Goal: Entertainment & Leisure: Browse casually

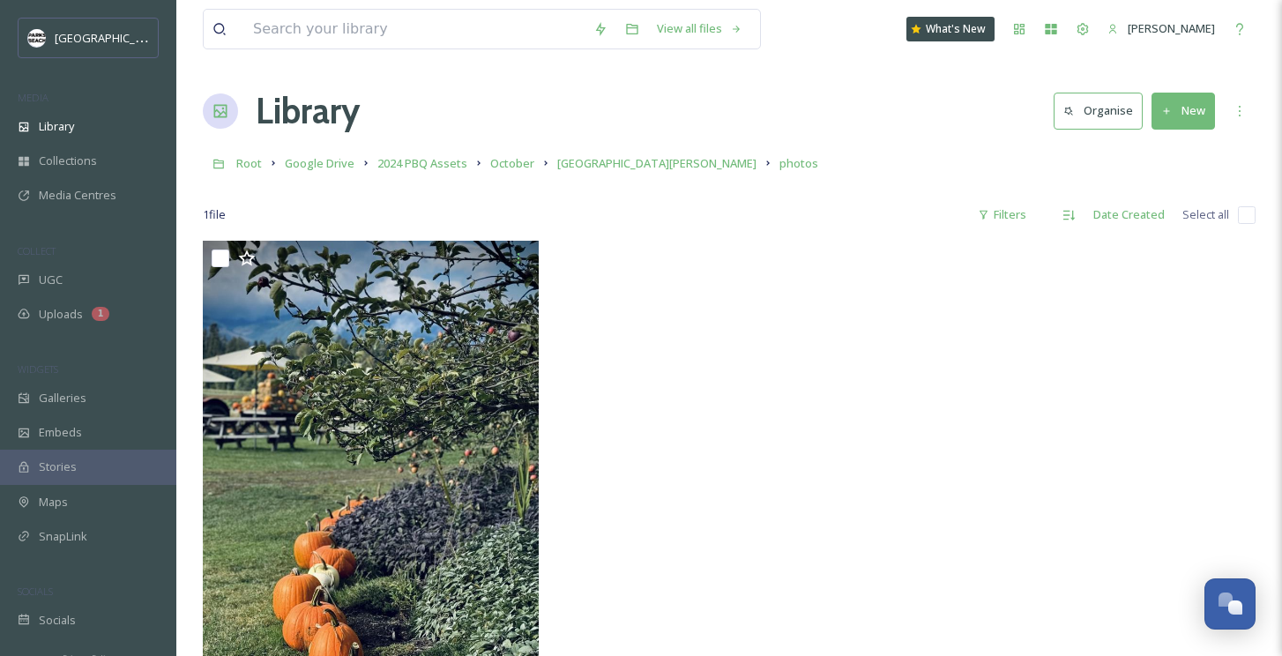
scroll to position [241, 0]
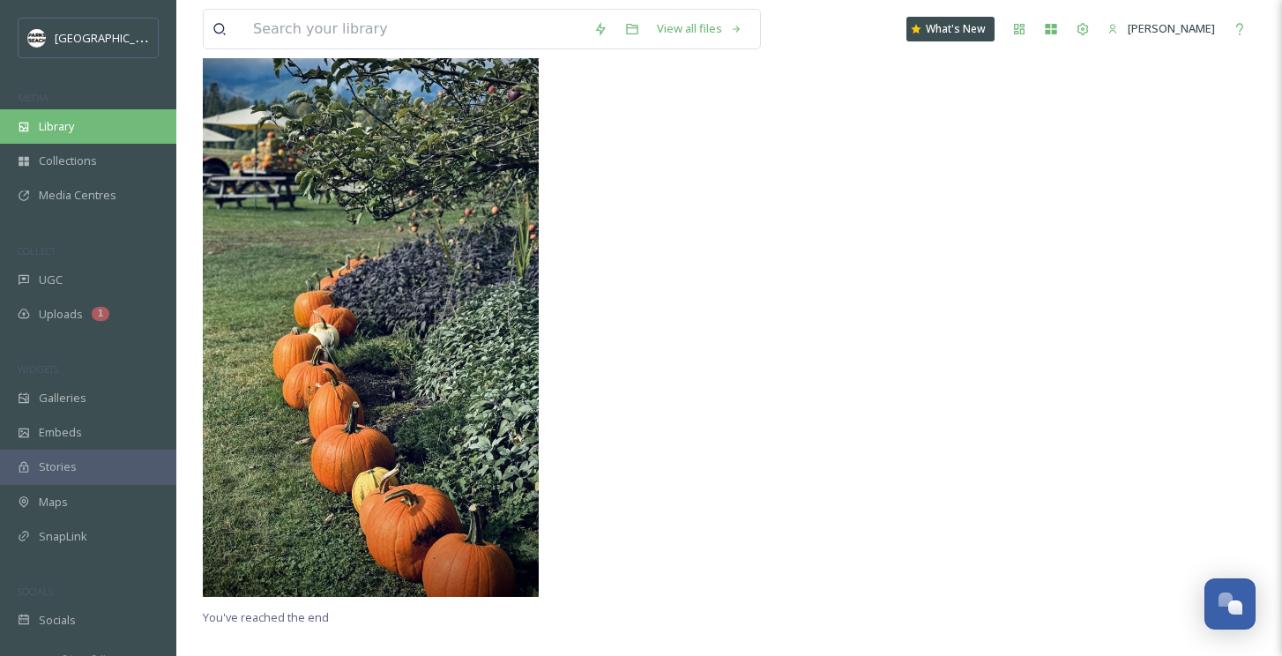
drag, startPoint x: 0, startPoint y: 0, endPoint x: 70, endPoint y: 108, distance: 128.9
click at [70, 109] on div "Library" at bounding box center [88, 126] width 176 height 34
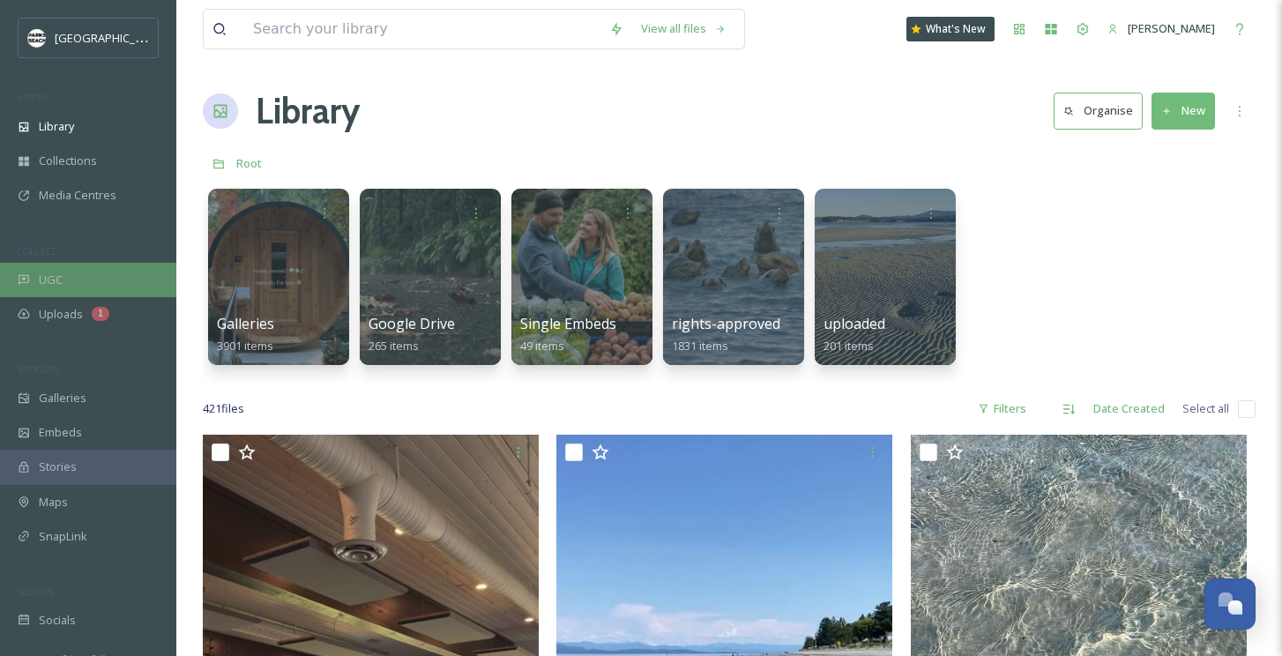
click at [70, 283] on div "UGC" at bounding box center [88, 280] width 176 height 34
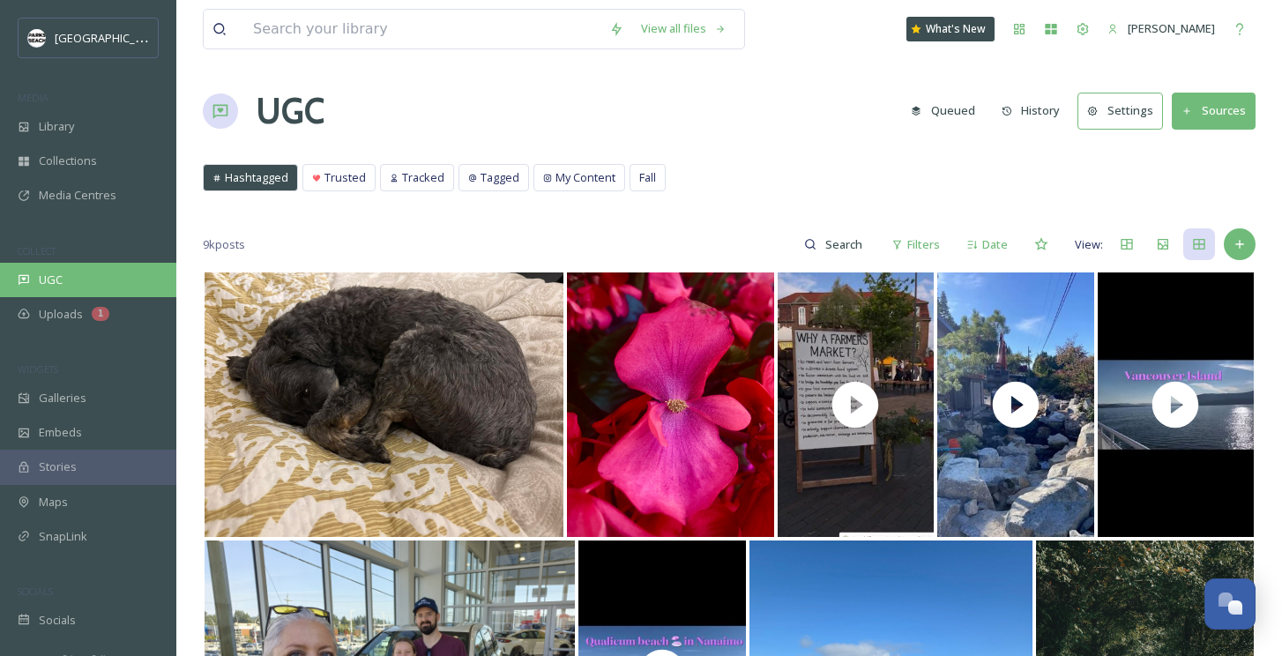
click at [78, 271] on div "UGC" at bounding box center [88, 280] width 176 height 34
click at [498, 166] on div "Tagged" at bounding box center [493, 178] width 69 height 26
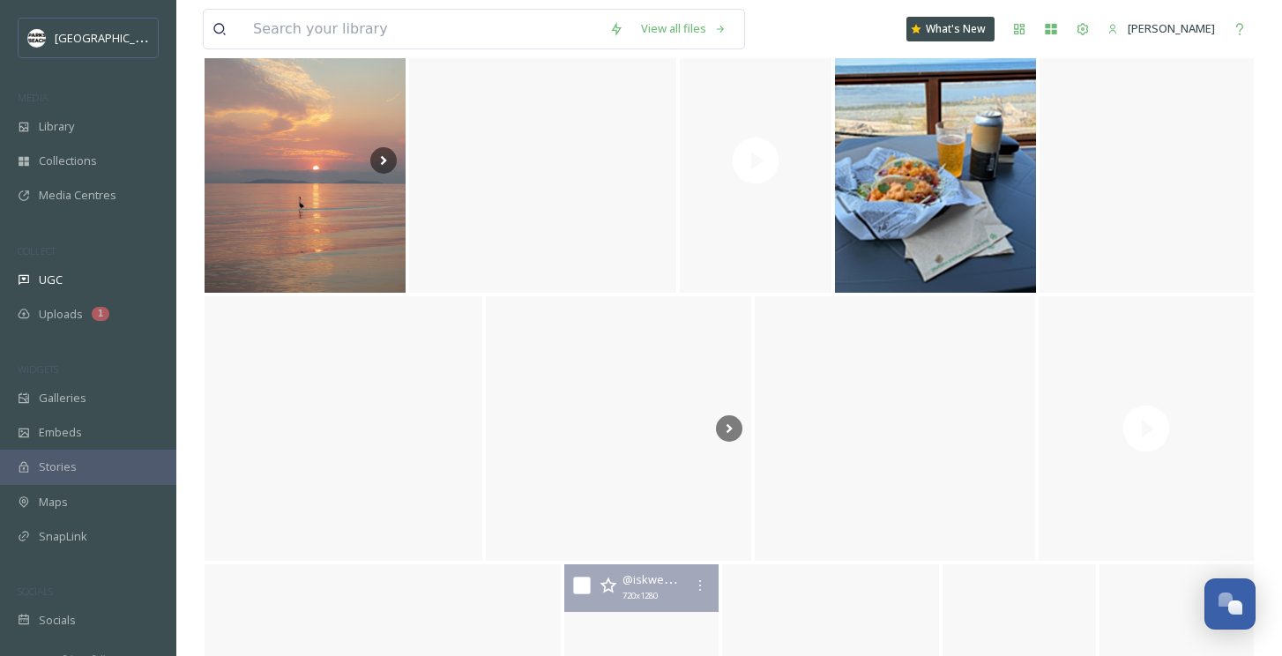
scroll to position [265, 0]
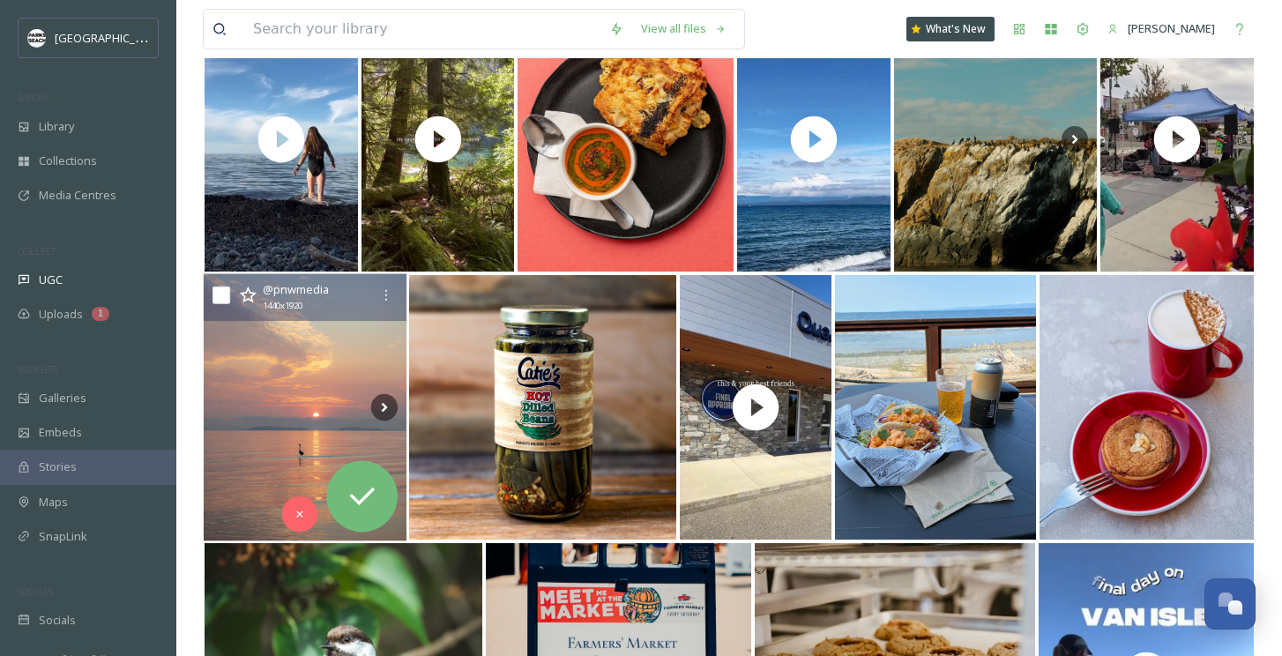
click at [293, 398] on img at bounding box center [305, 407] width 203 height 267
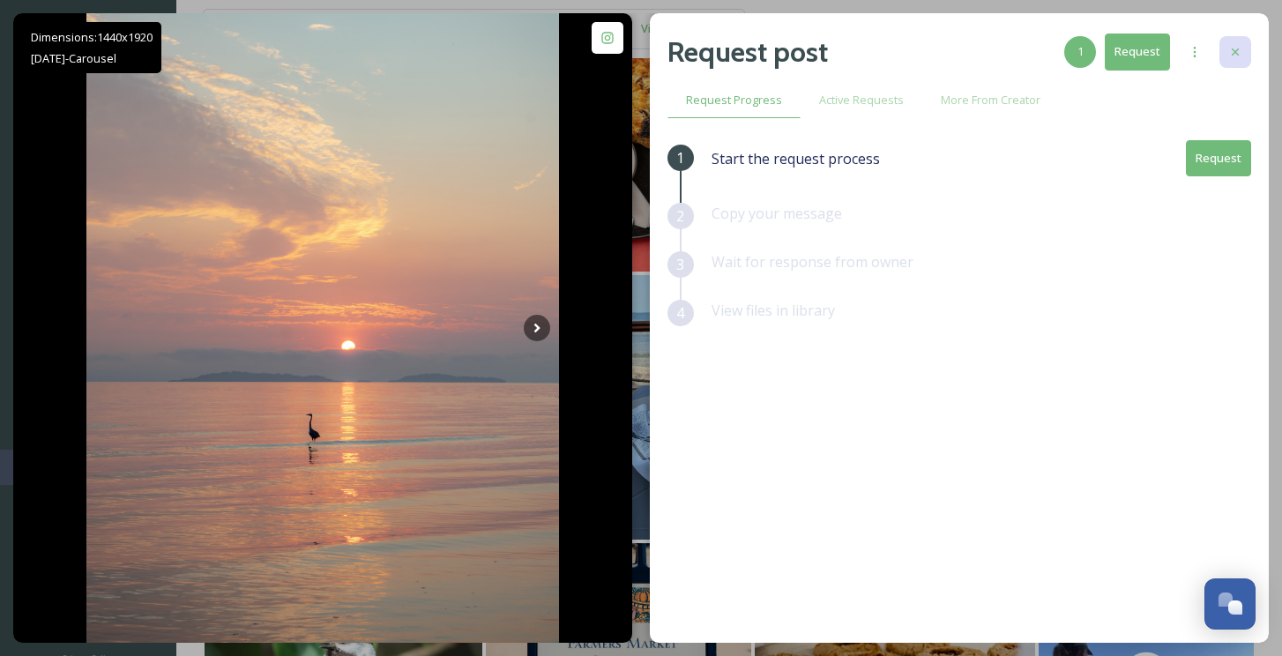
click at [1229, 42] on div at bounding box center [1235, 52] width 32 height 32
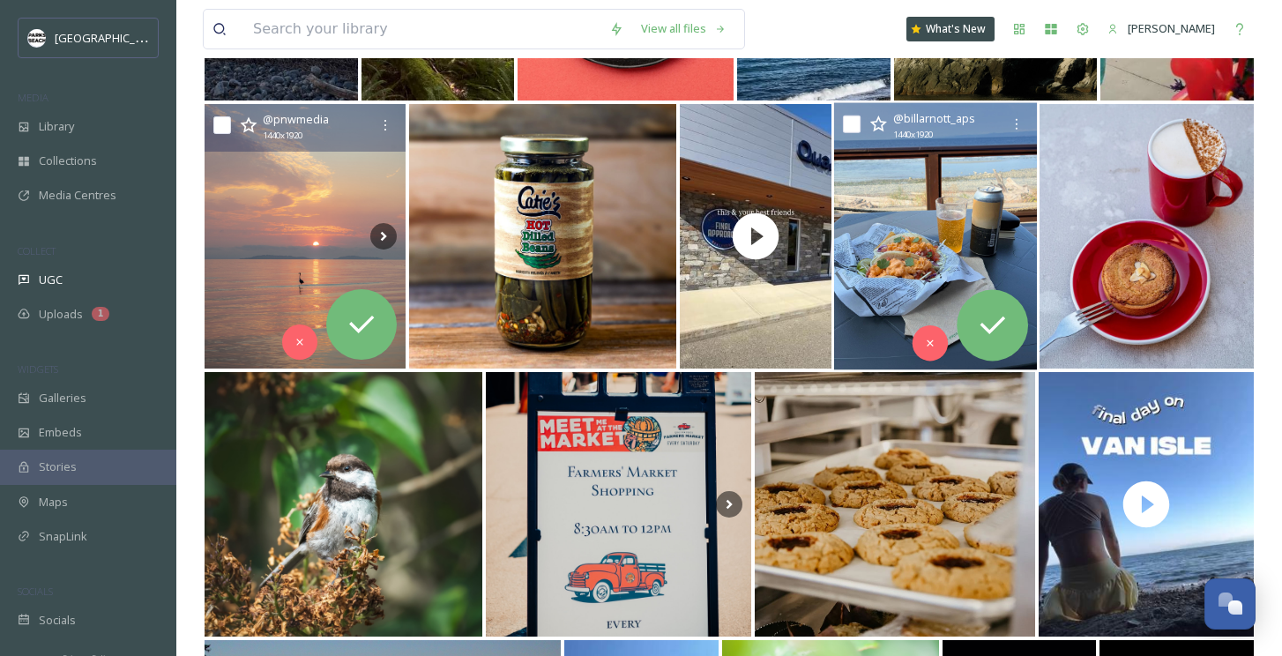
scroll to position [429, 0]
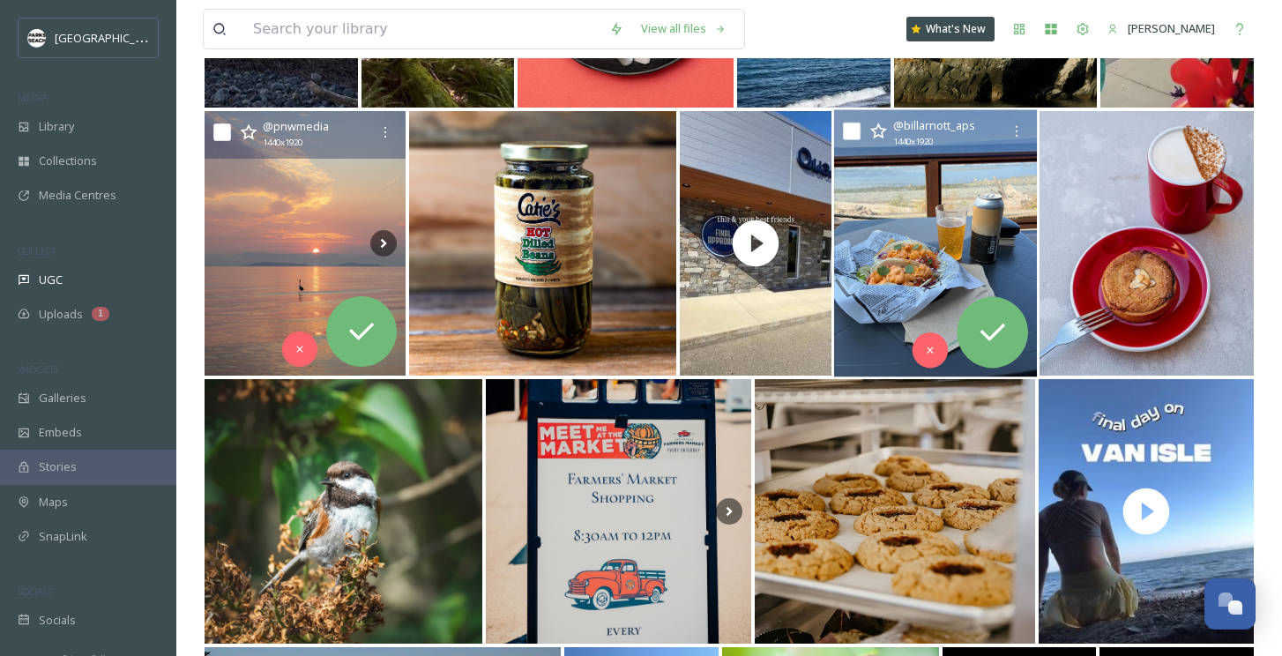
click at [919, 187] on img at bounding box center [935, 243] width 203 height 267
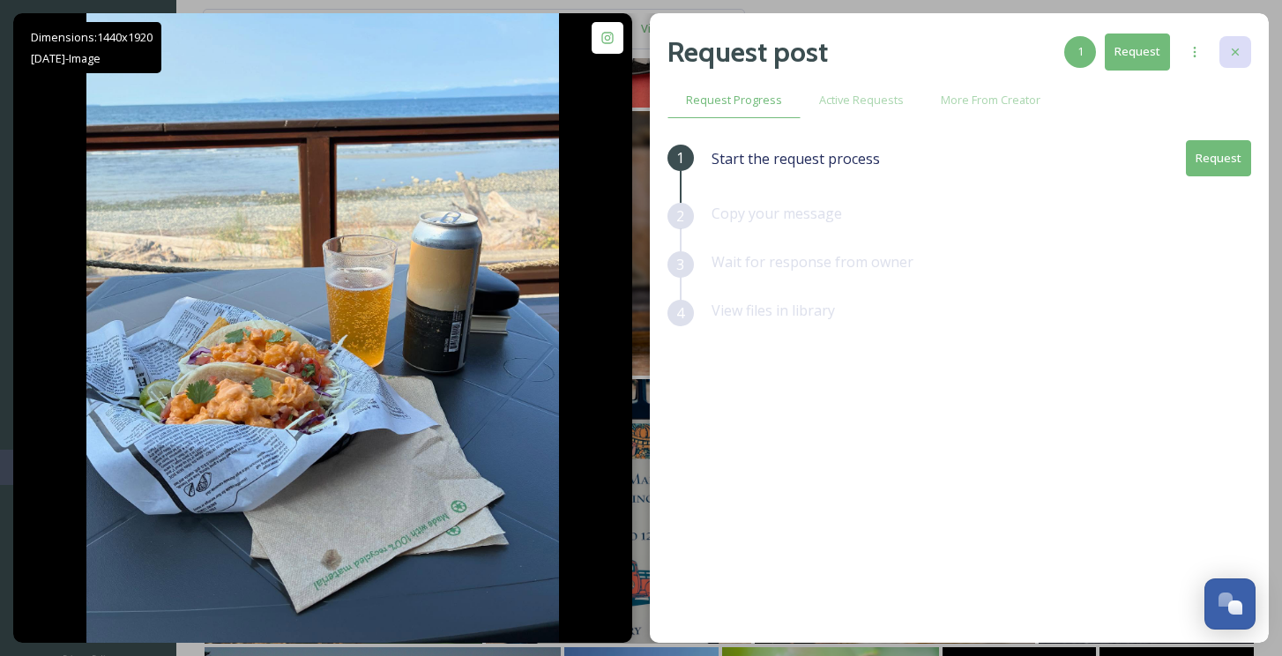
click at [1220, 55] on div at bounding box center [1235, 52] width 32 height 32
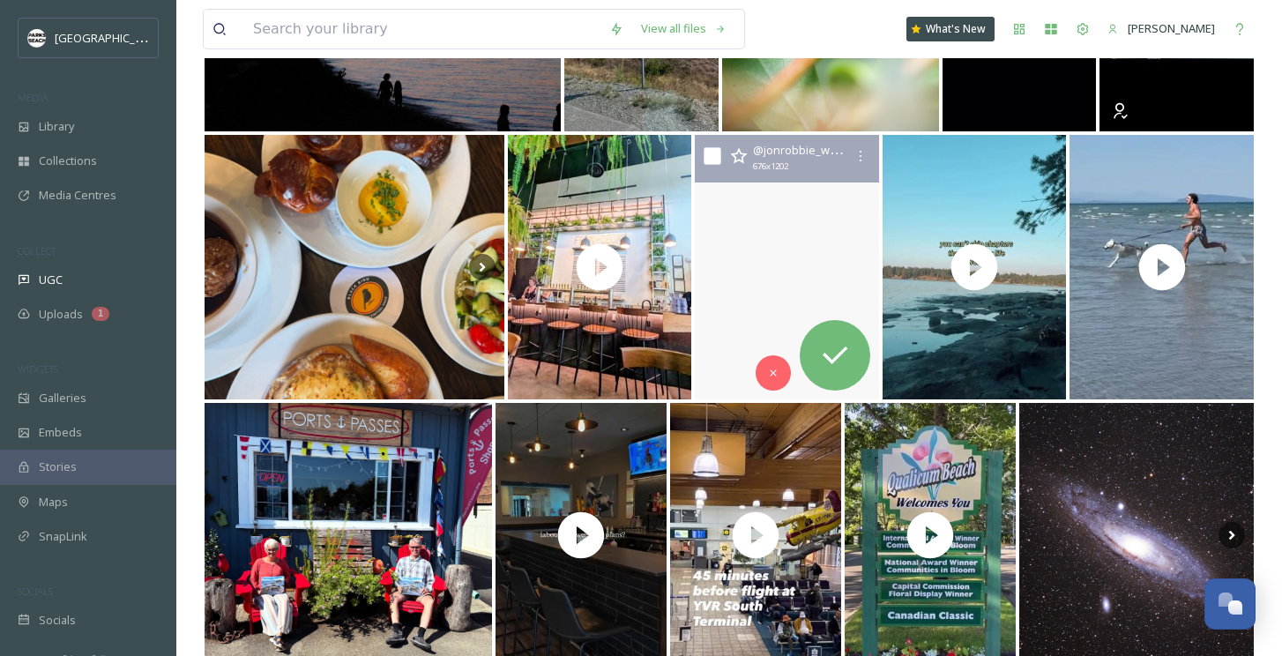
scroll to position [1245, 0]
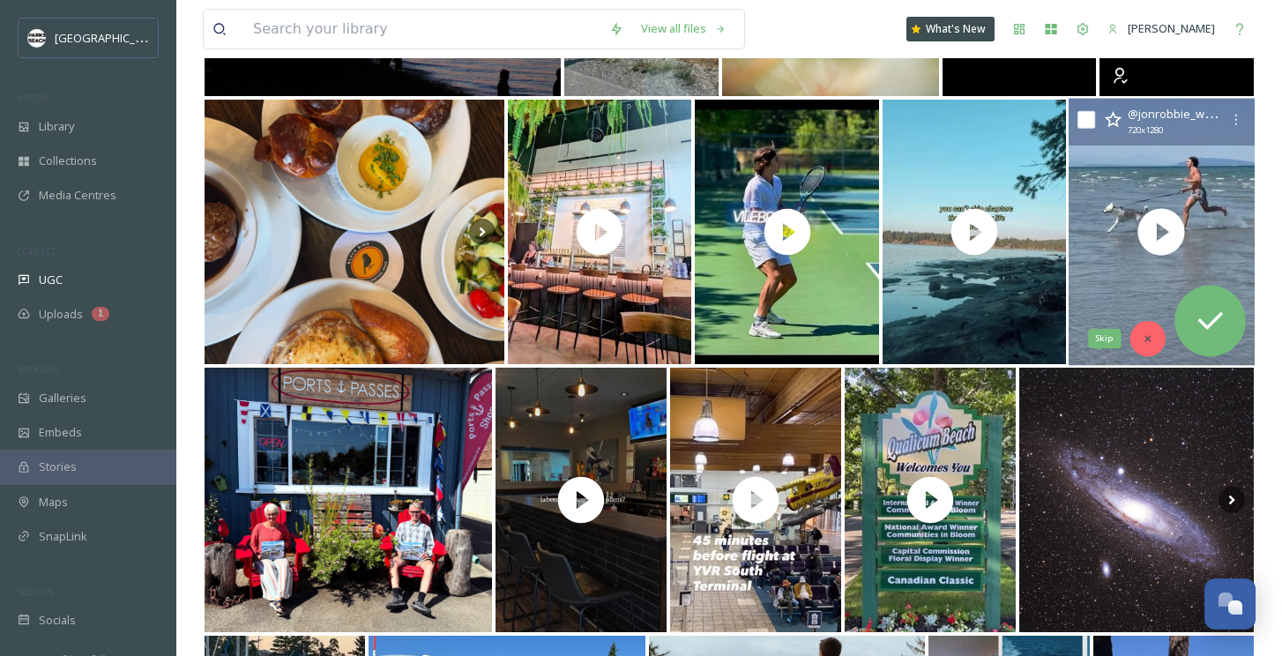
click at [1148, 325] on div "Skip" at bounding box center [1147, 338] width 35 height 35
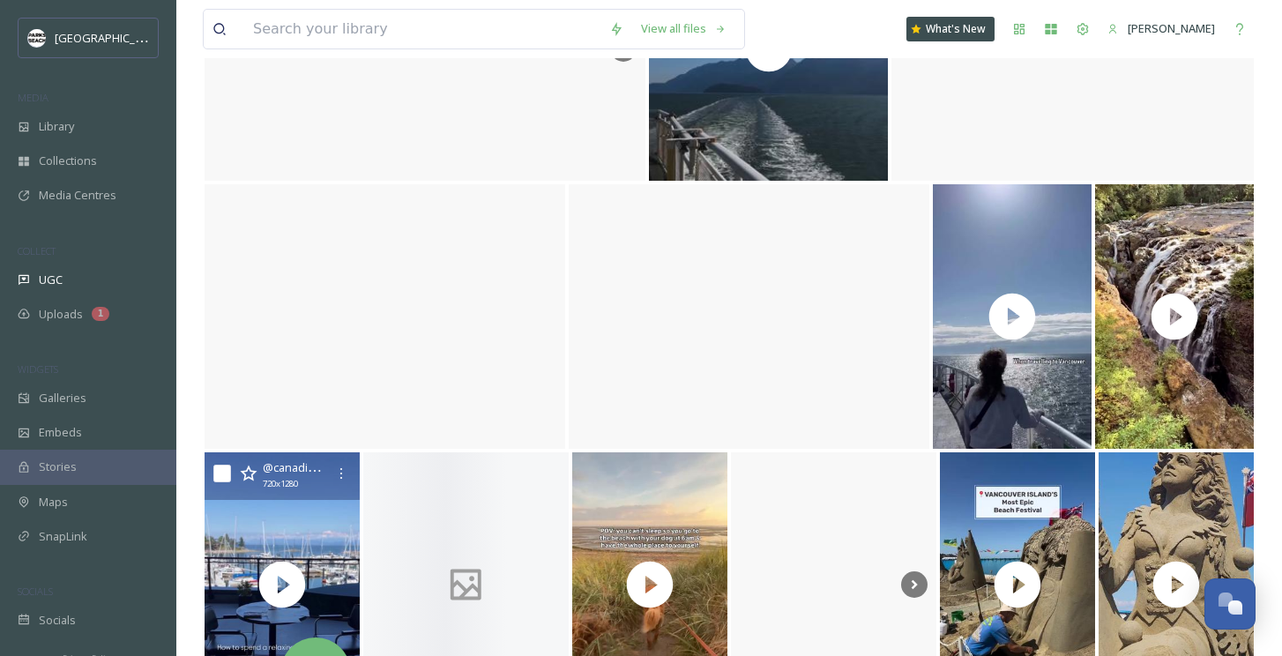
scroll to position [3610, 0]
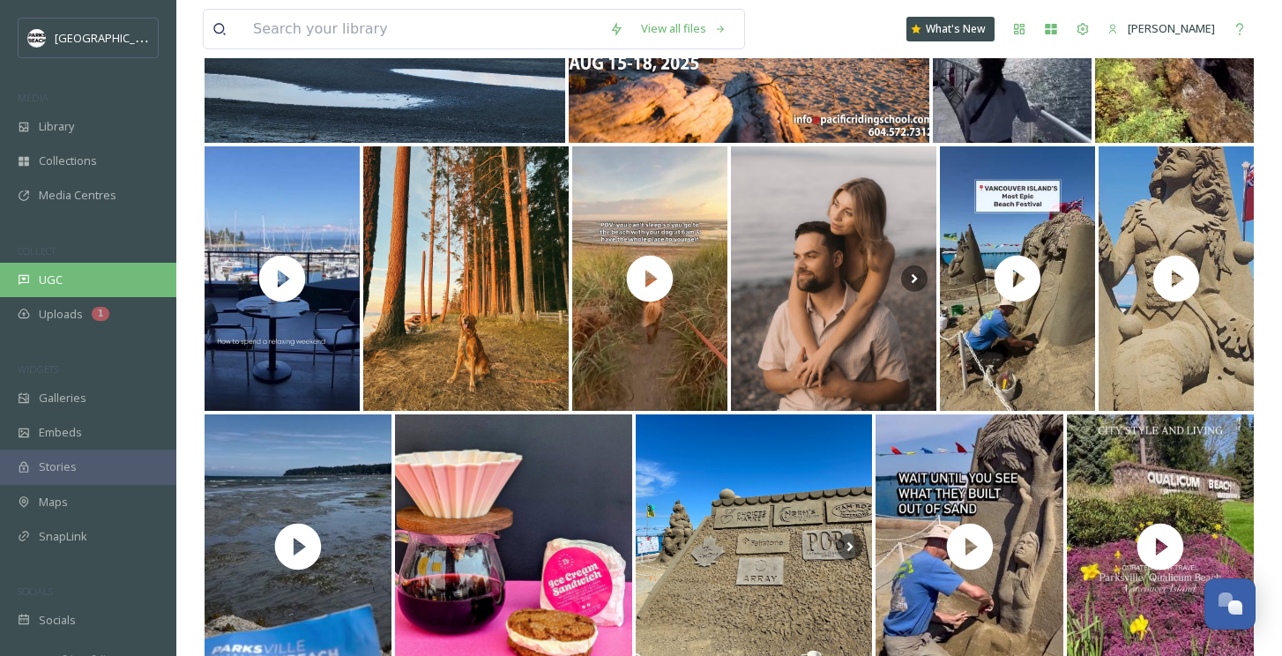
click at [78, 272] on div "UGC" at bounding box center [88, 280] width 176 height 34
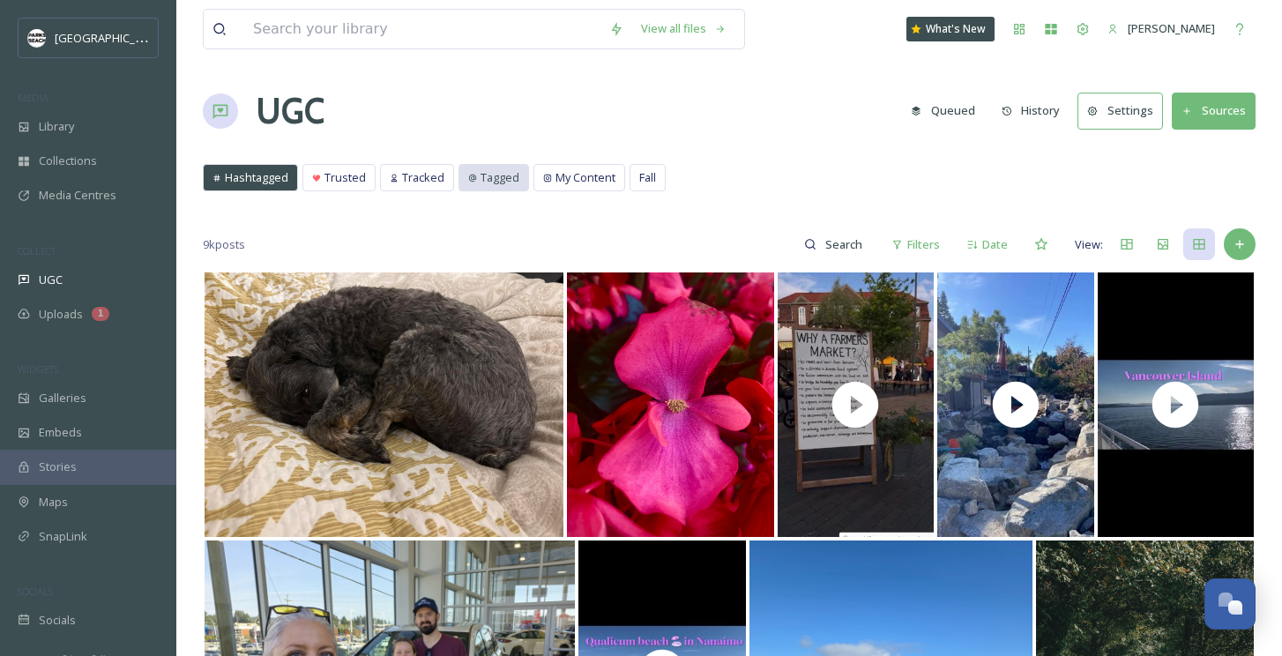
click at [503, 181] on span "Tagged" at bounding box center [499, 177] width 39 height 17
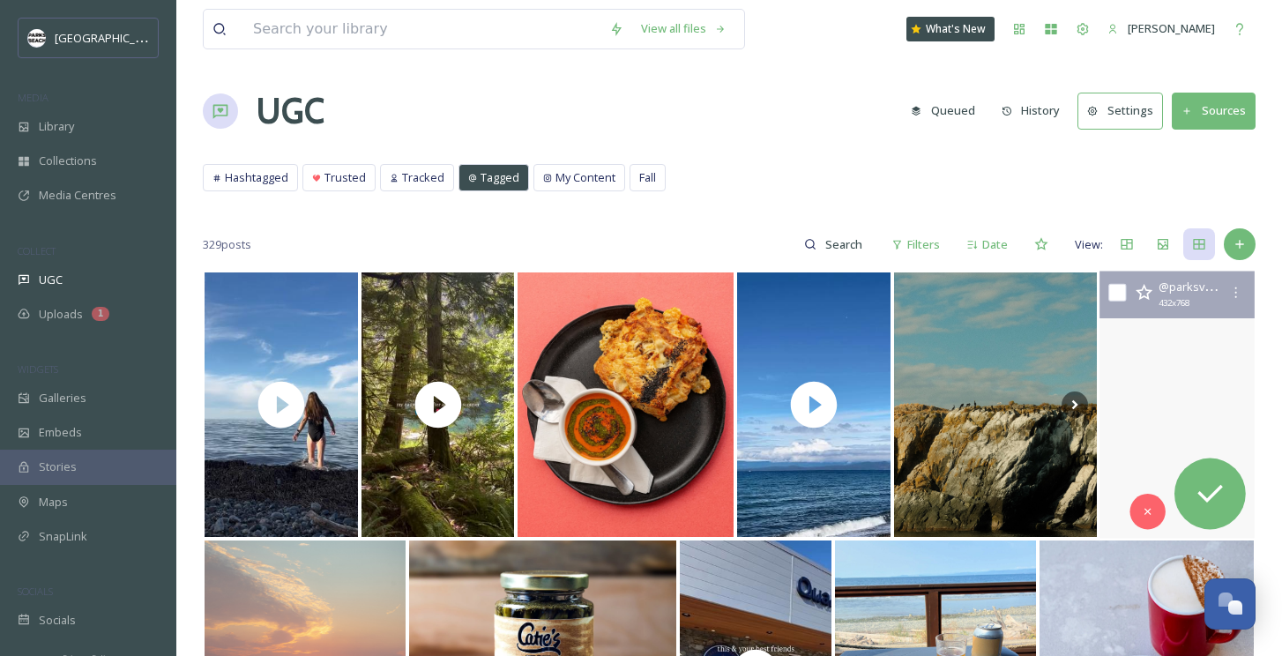
click at [1177, 438] on video at bounding box center [1177, 405] width 160 height 267
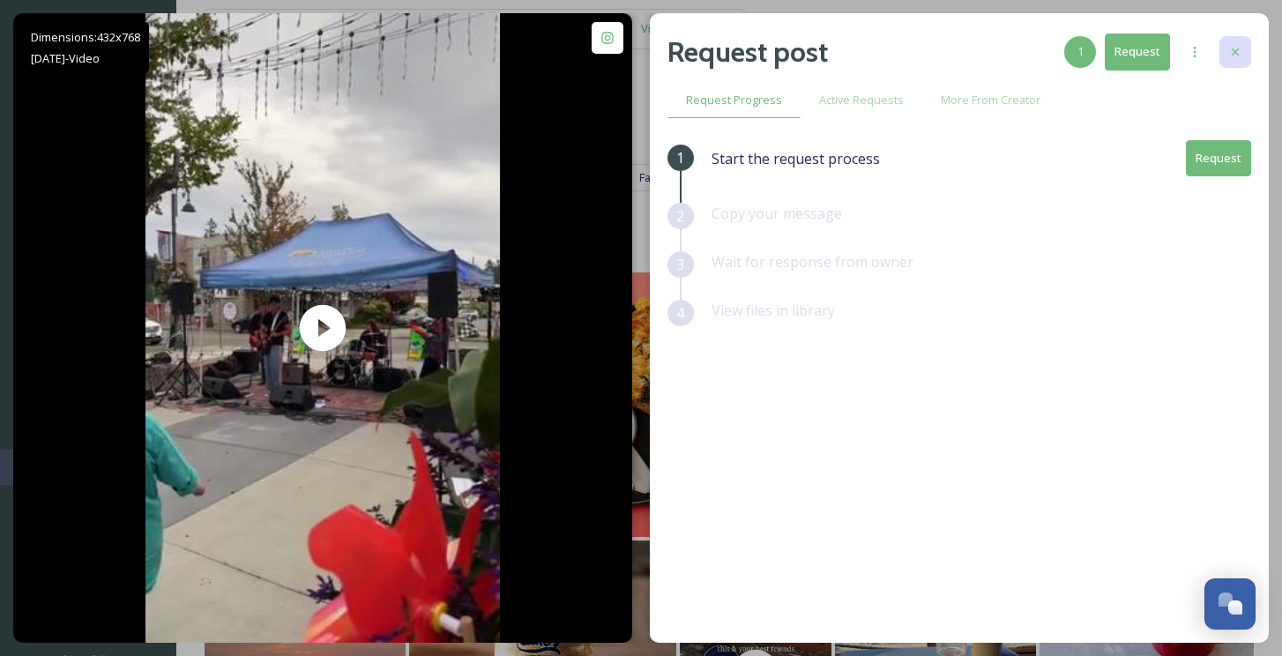
click at [1231, 54] on icon at bounding box center [1235, 52] width 14 height 14
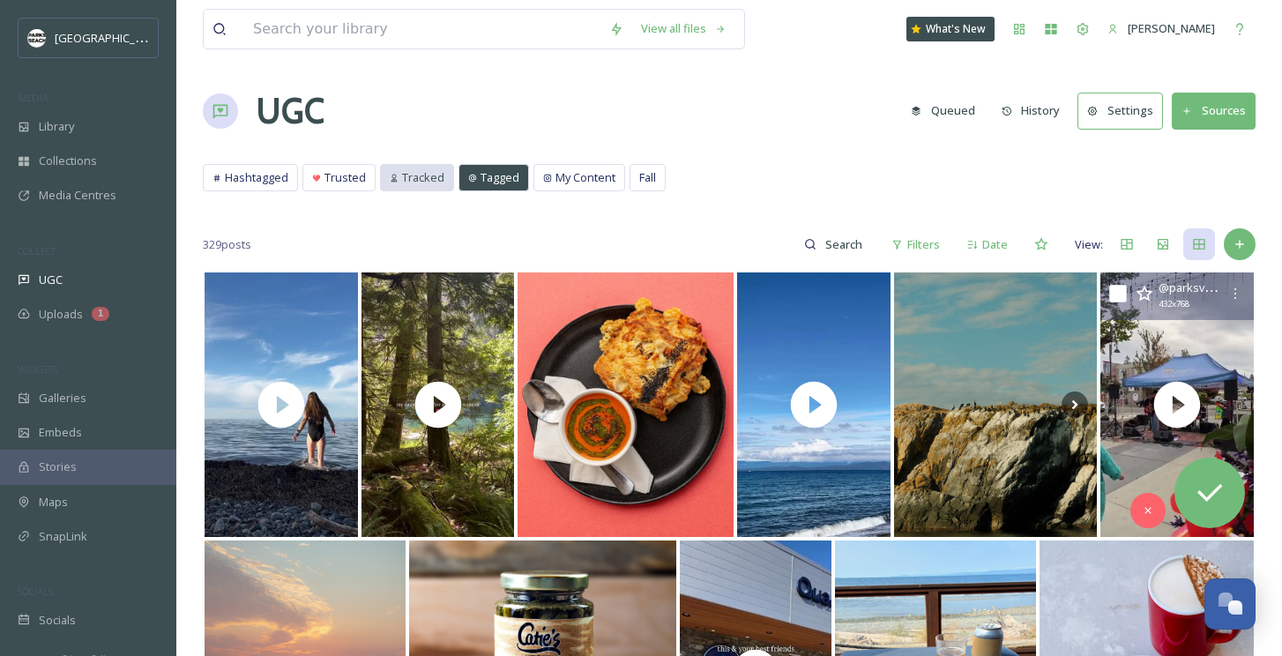
click at [406, 171] on span "Tracked" at bounding box center [423, 177] width 42 height 17
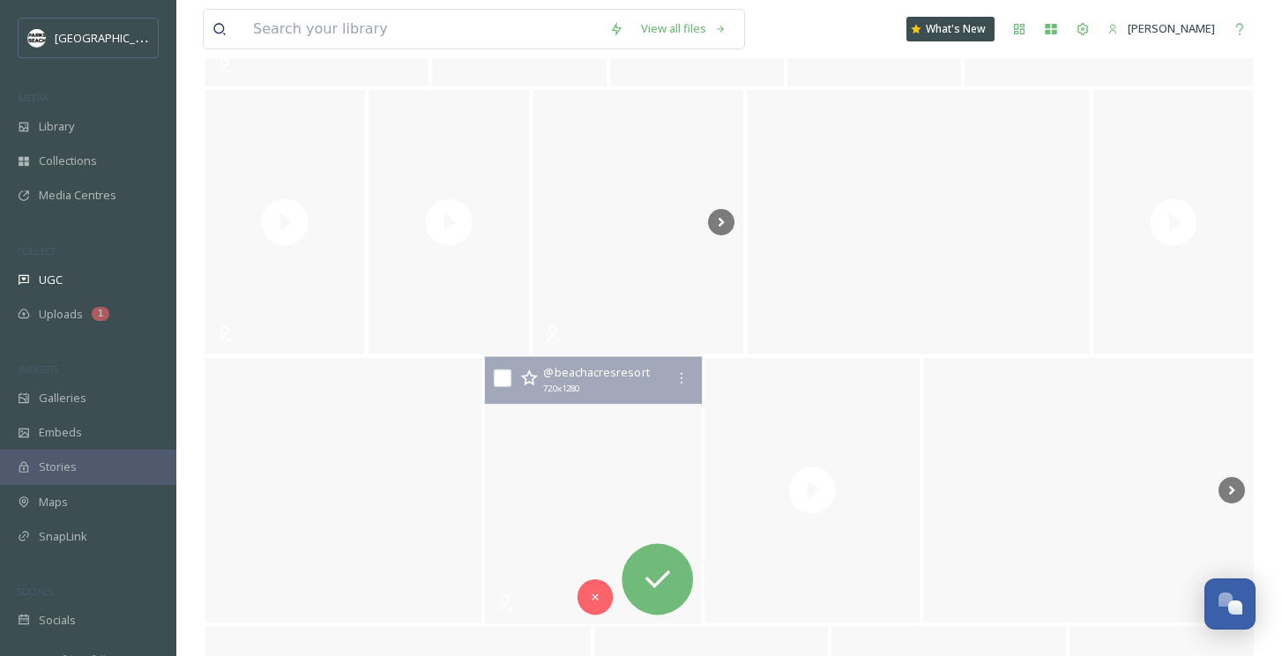
scroll to position [5784, 0]
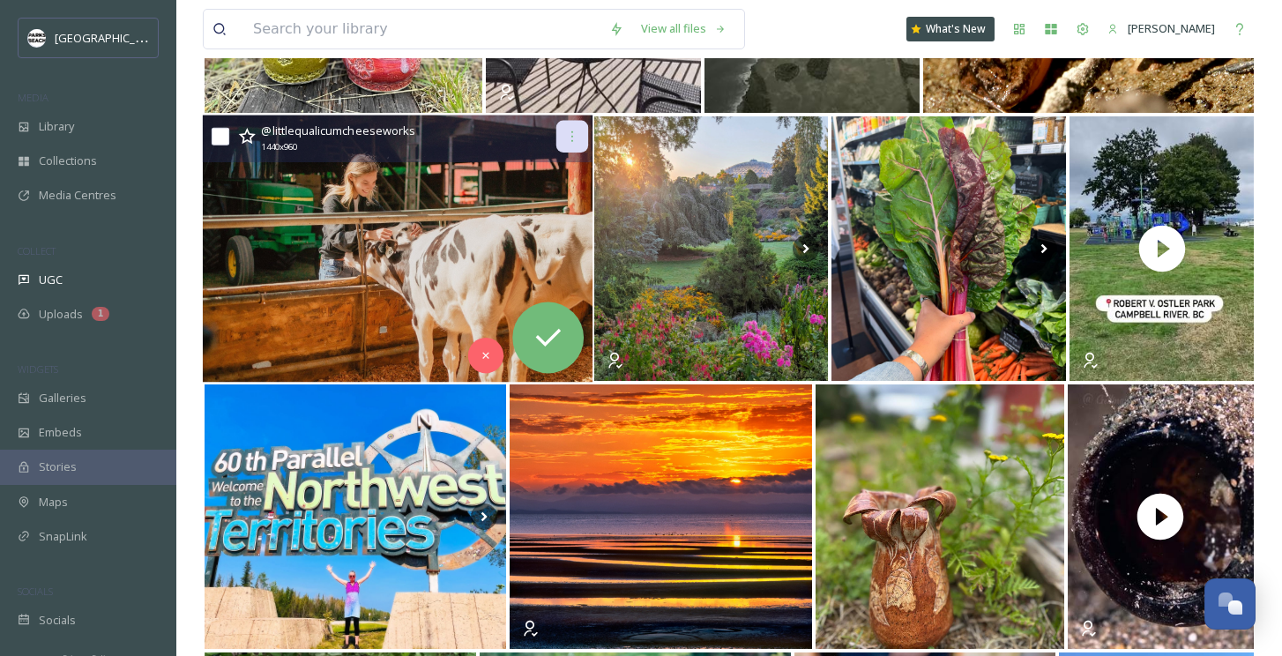
click at [577, 139] on icon at bounding box center [572, 137] width 14 height 14
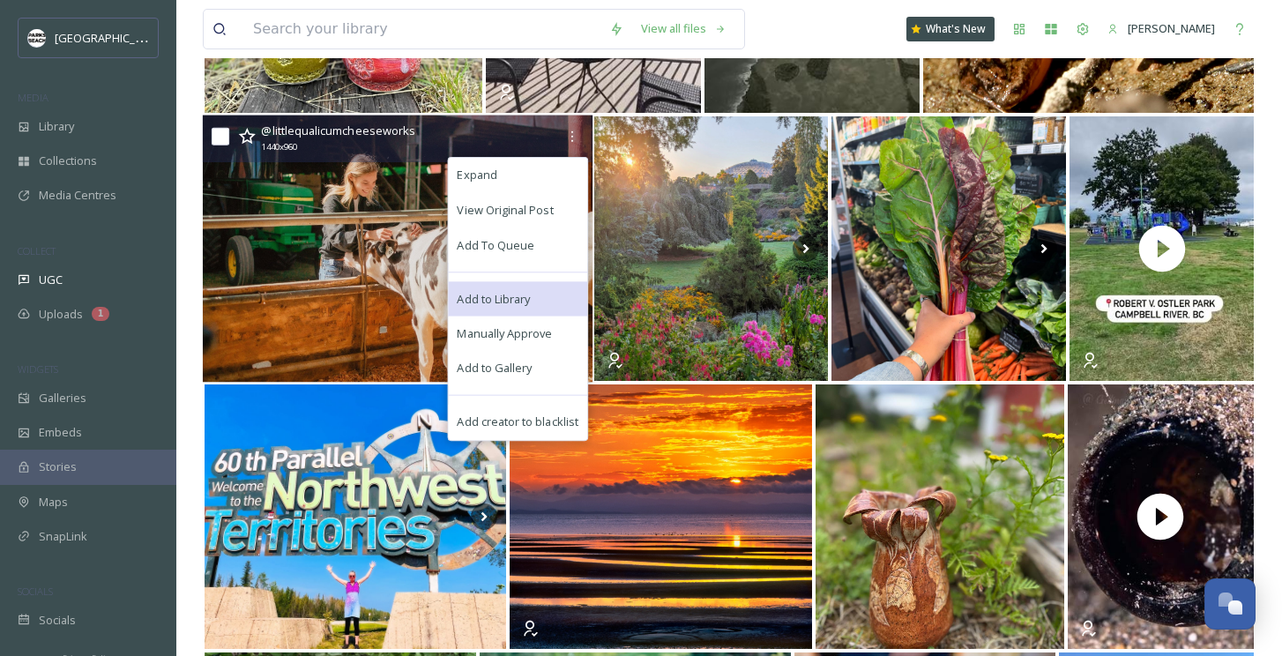
click at [519, 302] on span "Add to Library" at bounding box center [493, 298] width 73 height 17
click at [513, 367] on span "Add to Gallery" at bounding box center [494, 369] width 75 height 17
